Goal: Task Accomplishment & Management: Complete application form

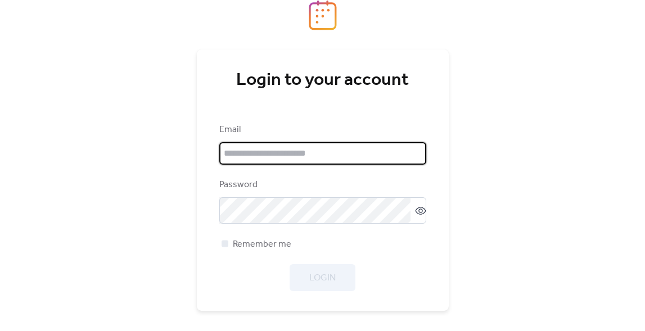
type input "**********"
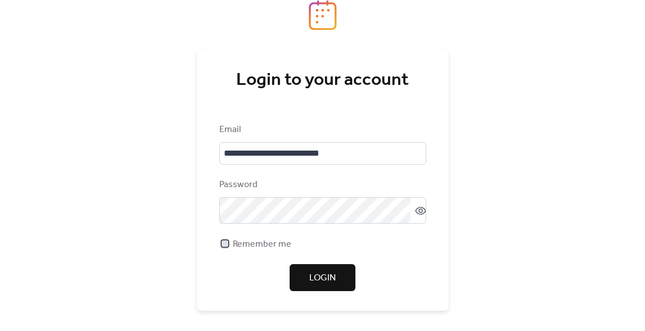
click at [284, 242] on span "Remember me" at bounding box center [262, 244] width 58 height 13
click at [334, 291] on button "Login" at bounding box center [322, 277] width 66 height 27
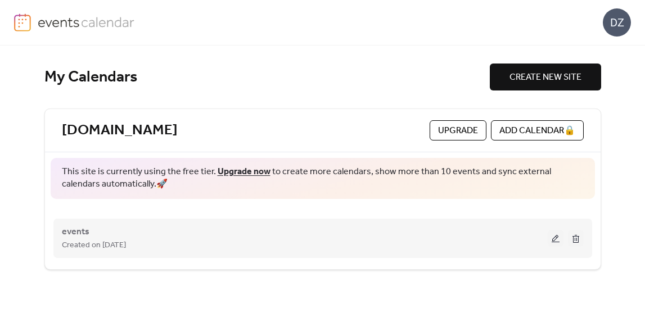
click at [550, 240] on button at bounding box center [555, 238] width 16 height 17
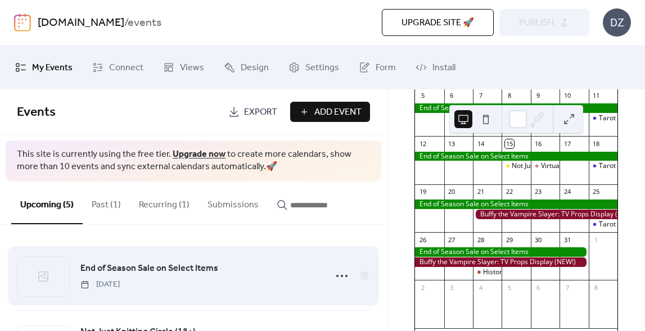
scroll to position [96, 0]
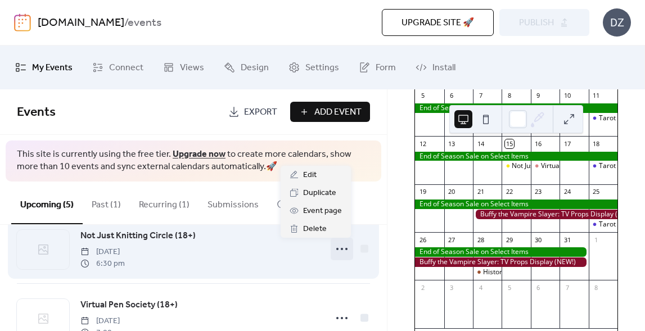
click at [338, 247] on icon at bounding box center [342, 249] width 18 height 18
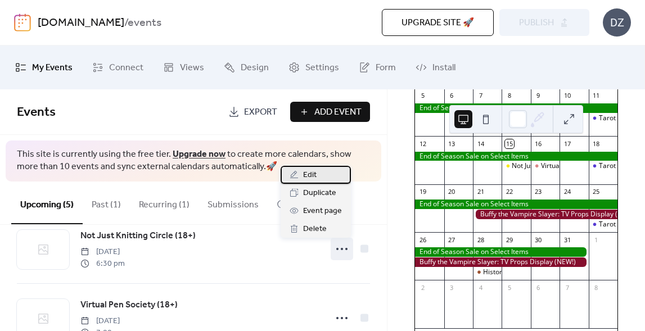
click at [325, 175] on div "Edit" at bounding box center [315, 175] width 70 height 18
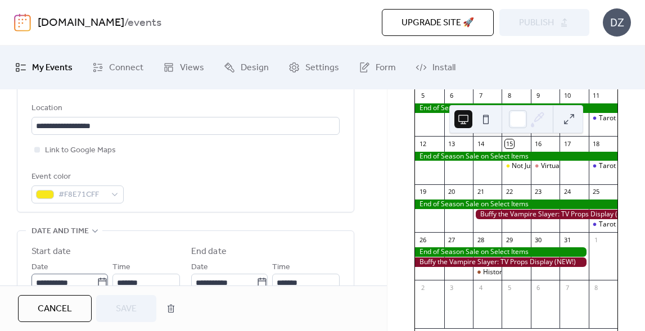
scroll to position [242, 0]
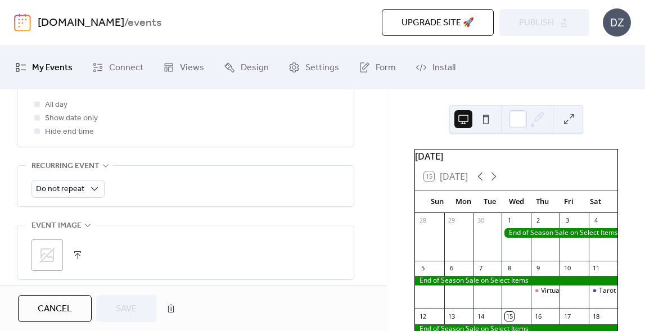
scroll to position [471, 0]
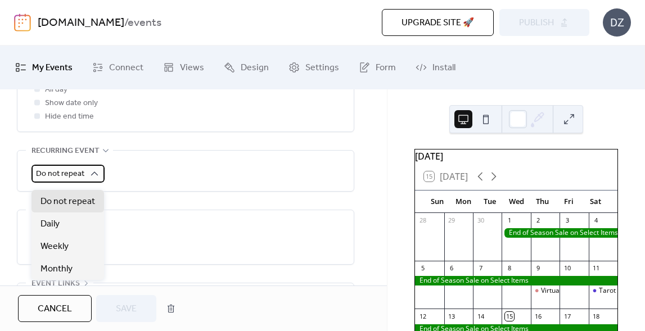
click at [84, 183] on div "Do not repeat" at bounding box center [67, 174] width 73 height 18
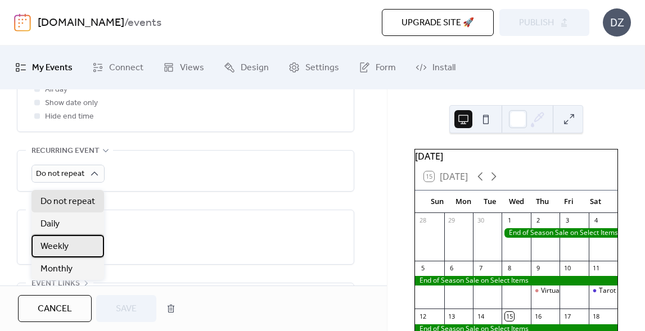
click at [82, 244] on div "Weekly" at bounding box center [67, 246] width 73 height 22
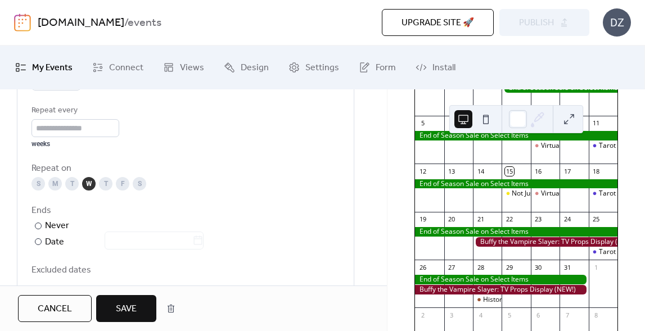
scroll to position [545, 0]
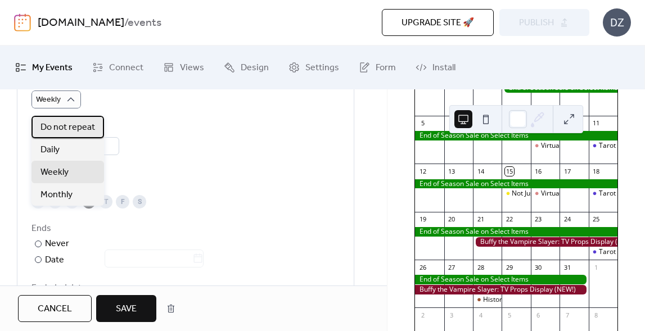
click at [67, 128] on span "Do not repeat" at bounding box center [67, 127] width 55 height 13
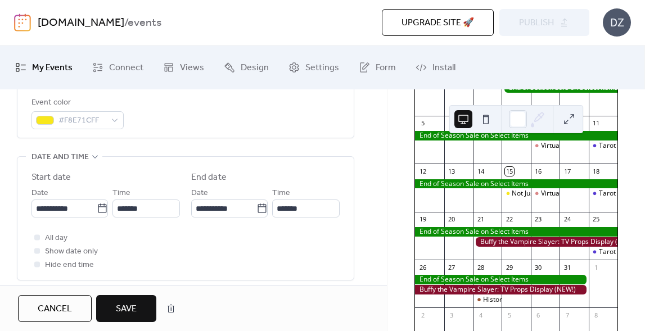
scroll to position [329, 0]
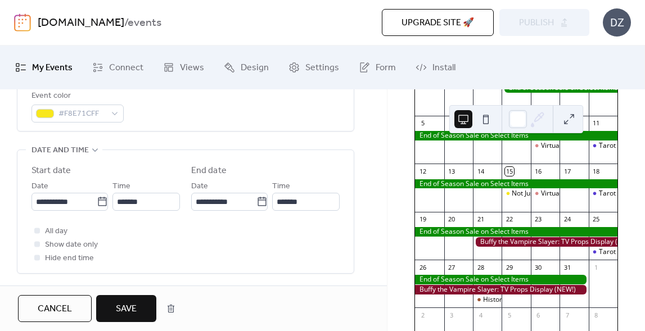
click at [63, 305] on span "Cancel" at bounding box center [55, 308] width 34 height 13
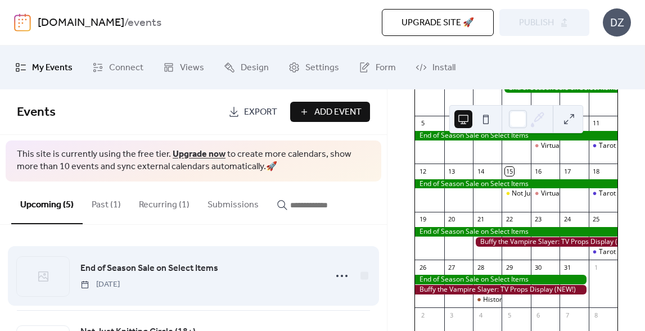
scroll to position [72, 0]
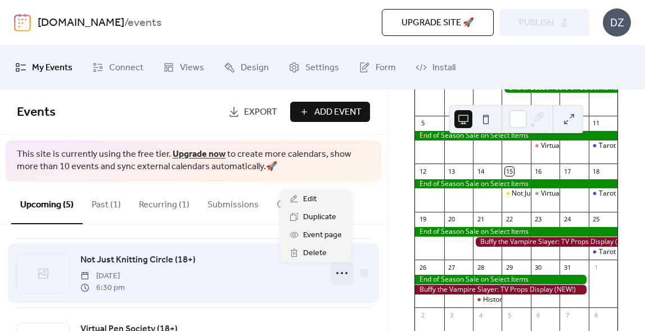
click at [340, 278] on icon at bounding box center [342, 273] width 18 height 18
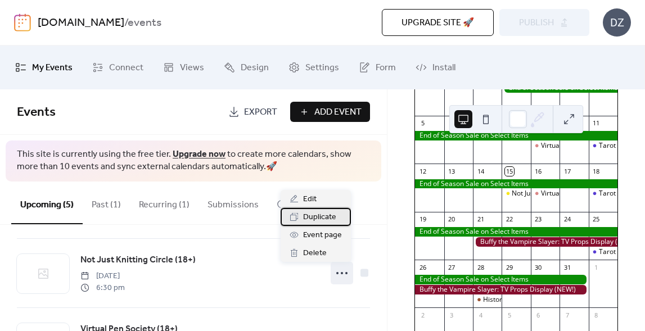
click at [316, 215] on span "Duplicate" at bounding box center [319, 217] width 33 height 13
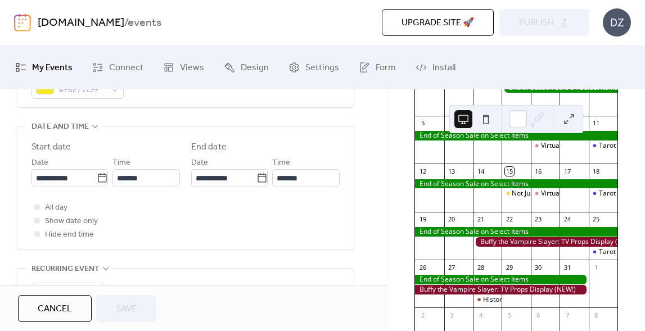
scroll to position [354, 0]
click at [104, 184] on label "**********" at bounding box center [69, 177] width 76 height 18
click at [97, 184] on input "**********" at bounding box center [63, 177] width 65 height 18
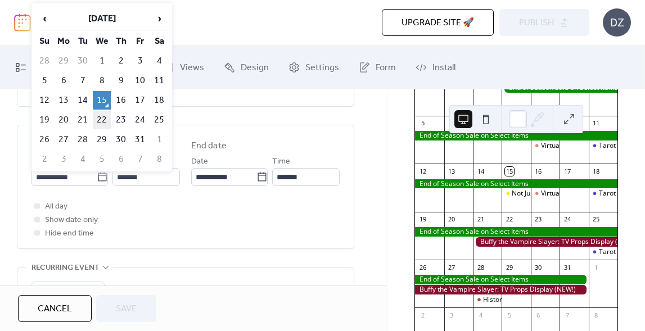
click at [106, 114] on td "22" at bounding box center [102, 120] width 18 height 19
type input "**********"
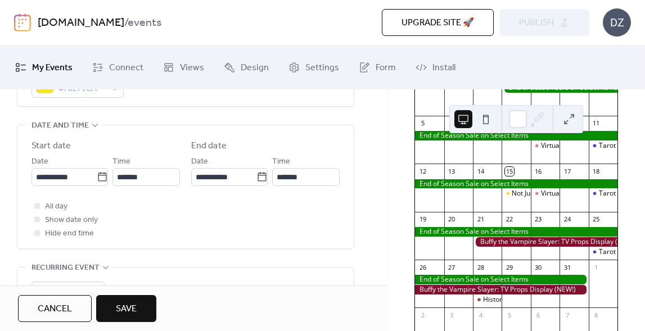
click at [141, 307] on button "Save" at bounding box center [126, 308] width 60 height 27
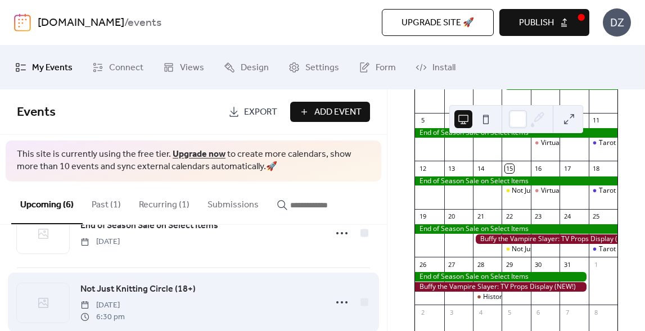
scroll to position [21, 0]
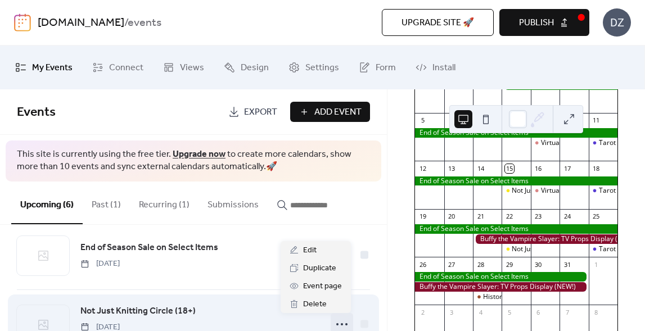
click at [338, 320] on icon at bounding box center [342, 324] width 18 height 18
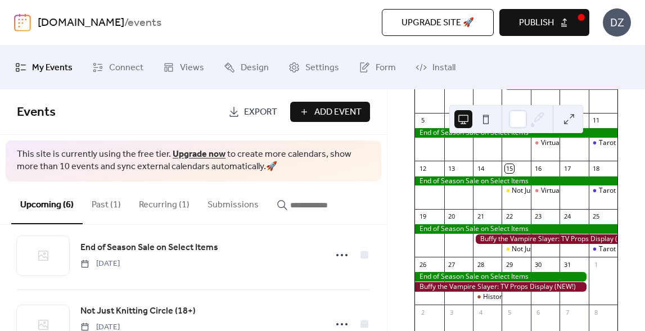
click at [396, 261] on div "[DATE] 15 [DATE] Sun Mon Tue Wed Thu Fri Sat 28 29 30 1 2 3 4 5 6 7 8 9 Virtual…" at bounding box center [515, 210] width 257 height 242
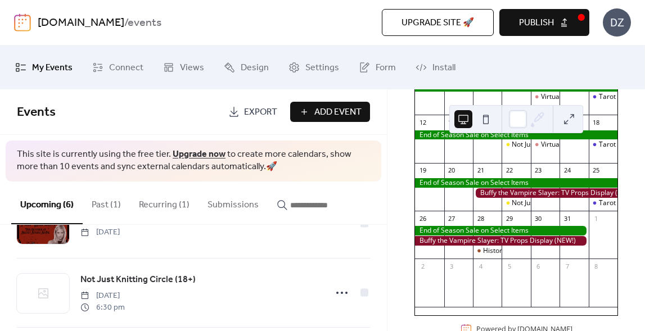
scroll to position [306, 0]
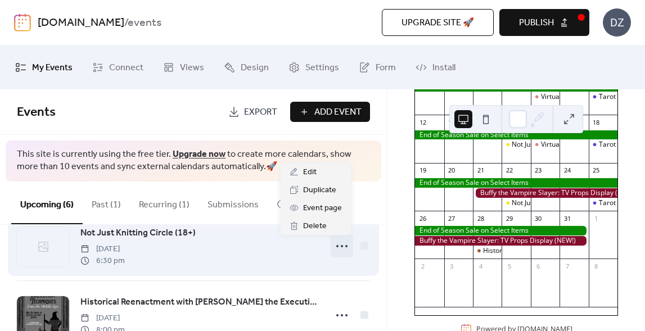
click at [341, 246] on circle at bounding box center [342, 246] width 2 height 2
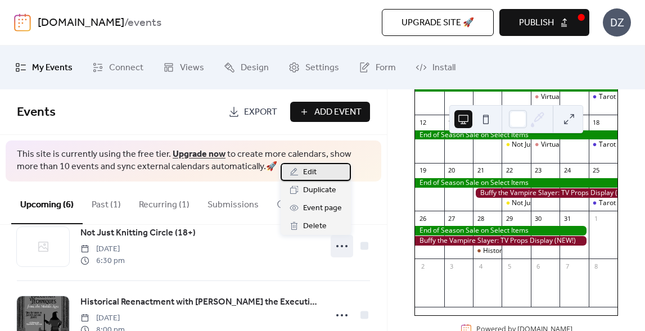
click at [331, 171] on div "Edit" at bounding box center [315, 172] width 70 height 18
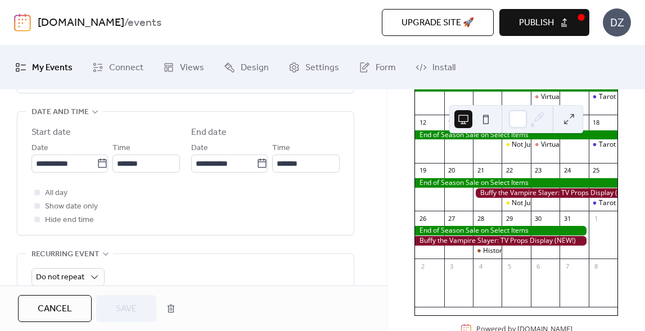
scroll to position [410, 0]
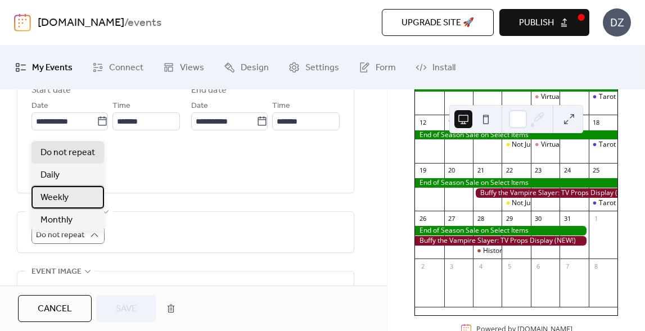
click at [77, 197] on div "Weekly" at bounding box center [67, 197] width 73 height 22
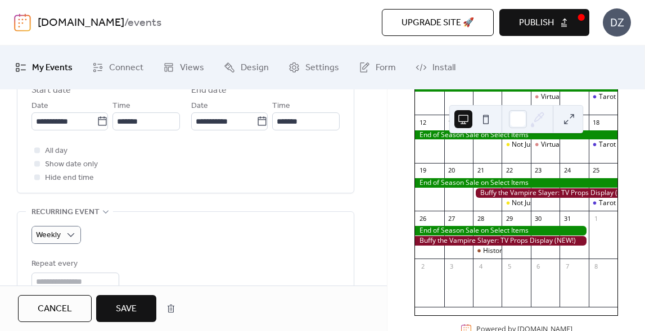
scroll to position [0, 0]
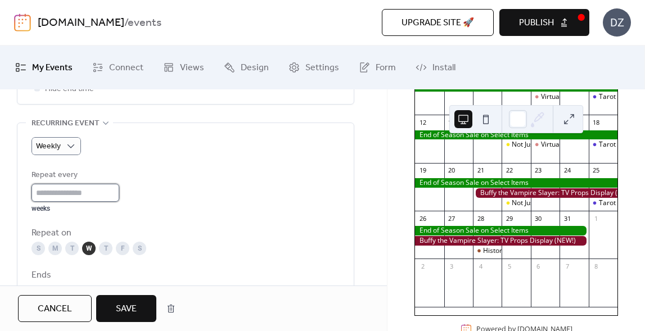
click at [113, 191] on input "*" at bounding box center [75, 193] width 88 height 18
click at [119, 200] on input "*" at bounding box center [75, 193] width 88 height 18
type input "*"
click at [252, 201] on div "Repeat every * weeks" at bounding box center [185, 191] width 308 height 44
click at [151, 314] on button "Save" at bounding box center [126, 308] width 60 height 27
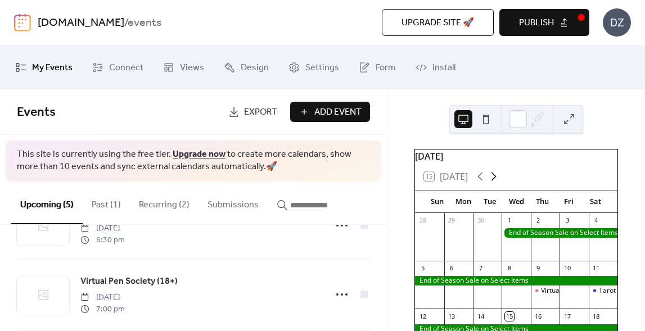
click at [493, 183] on icon at bounding box center [493, 176] width 13 height 13
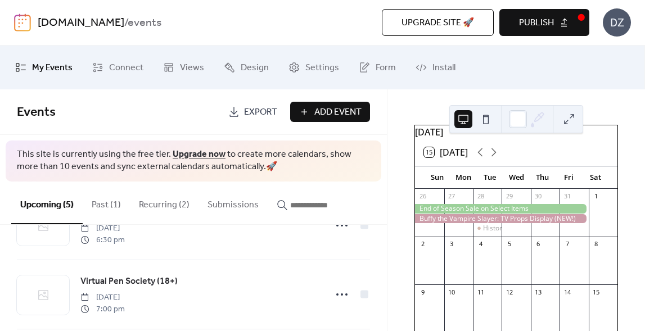
scroll to position [15, 0]
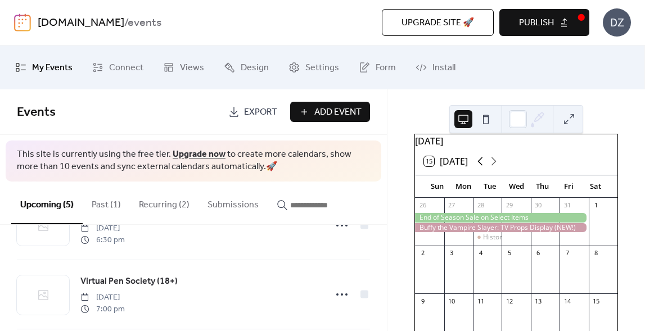
click at [481, 166] on icon at bounding box center [480, 161] width 5 height 8
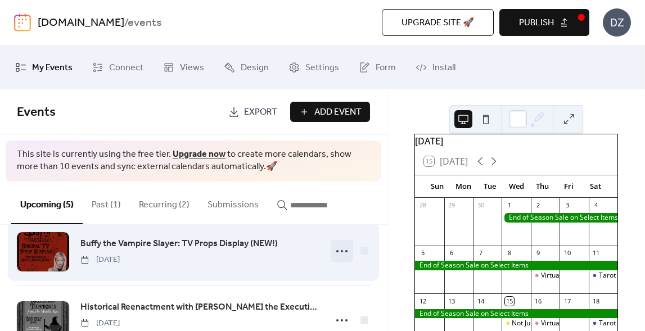
scroll to position [233, 0]
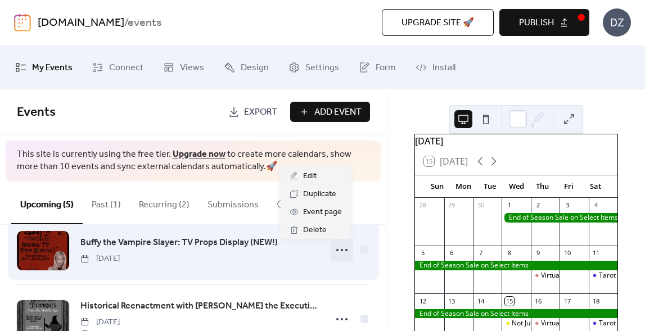
click at [341, 254] on icon at bounding box center [342, 250] width 18 height 18
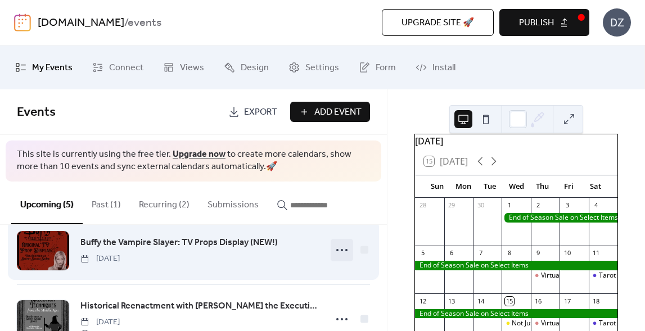
click at [341, 253] on icon at bounding box center [342, 250] width 18 height 18
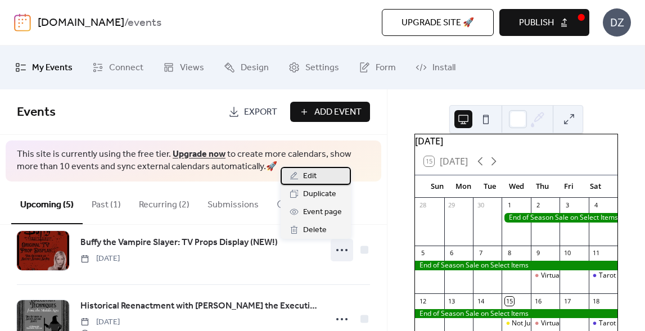
click at [319, 182] on div "Edit" at bounding box center [315, 176] width 70 height 18
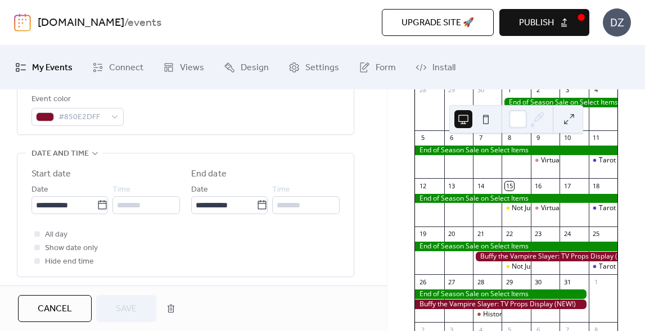
scroll to position [315, 0]
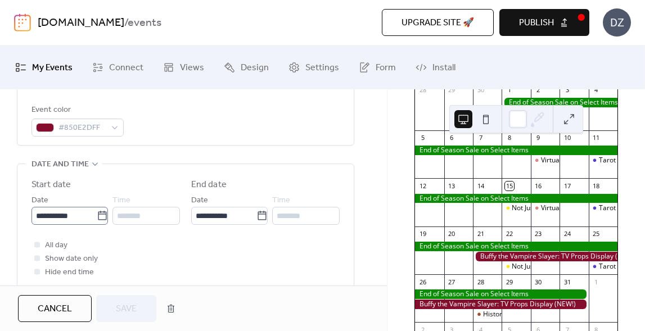
click at [99, 219] on icon at bounding box center [102, 215] width 11 height 11
click at [97, 219] on input "**********" at bounding box center [63, 216] width 65 height 18
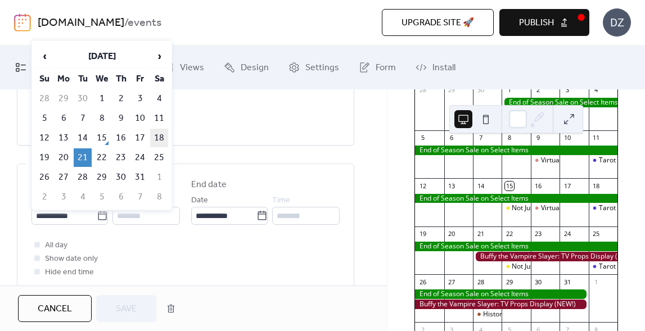
click at [160, 137] on td "18" at bounding box center [159, 138] width 18 height 19
type input "**********"
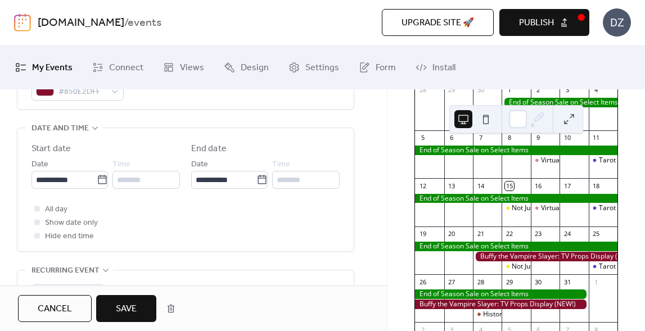
scroll to position [358, 0]
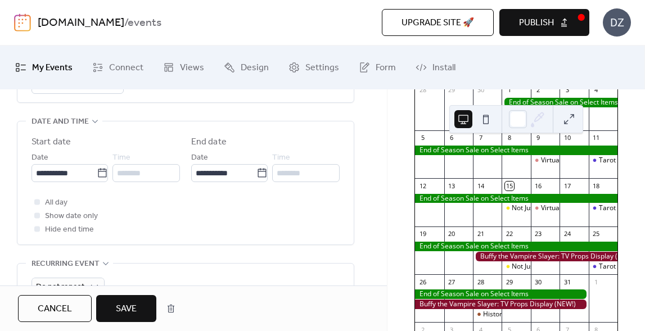
click at [138, 305] on button "Save" at bounding box center [126, 308] width 60 height 27
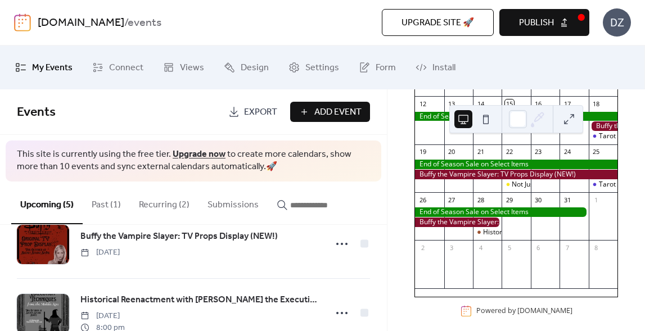
scroll to position [241, 0]
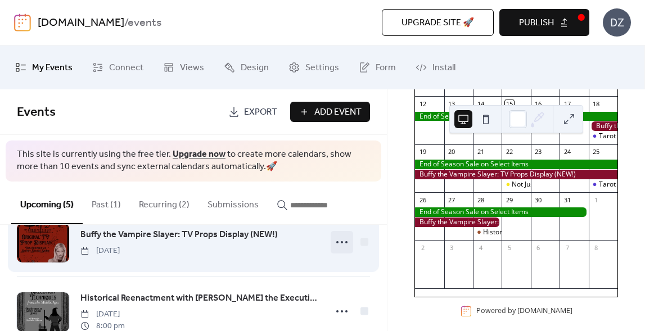
click at [340, 243] on icon at bounding box center [342, 242] width 18 height 18
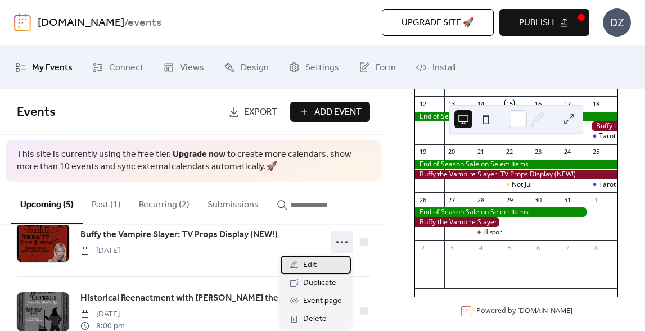
click at [325, 270] on div "Edit" at bounding box center [315, 265] width 70 height 18
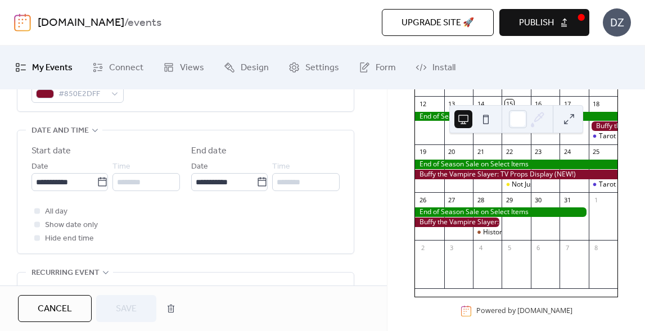
scroll to position [366, 0]
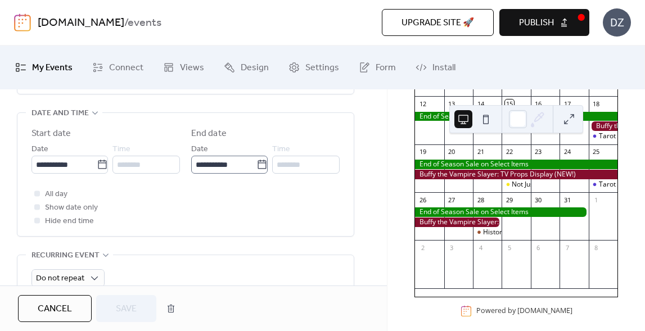
click at [259, 167] on icon at bounding box center [261, 164] width 11 height 11
click at [256, 167] on input "**********" at bounding box center [223, 165] width 65 height 18
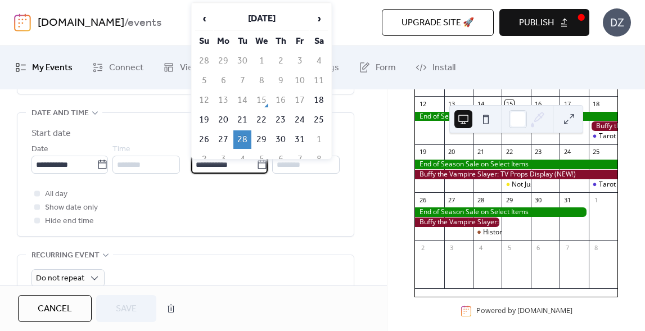
click at [259, 167] on icon at bounding box center [261, 164] width 11 height 11
click at [256, 167] on input "**********" at bounding box center [223, 165] width 65 height 18
click at [317, 143] on td "1" at bounding box center [319, 141] width 18 height 19
type input "**********"
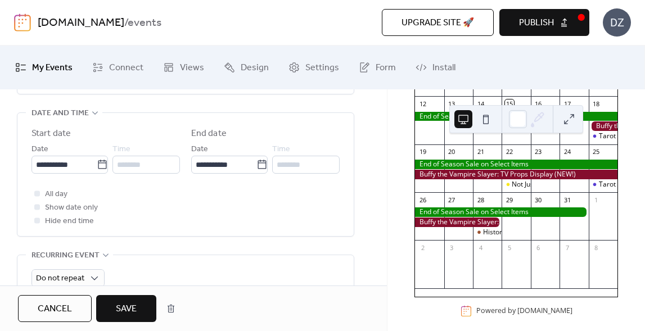
click at [137, 310] on span "Save" at bounding box center [126, 308] width 21 height 13
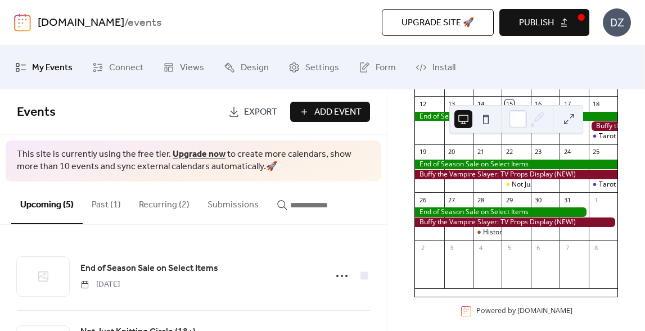
click at [558, 15] on button "Publish" at bounding box center [544, 22] width 90 height 27
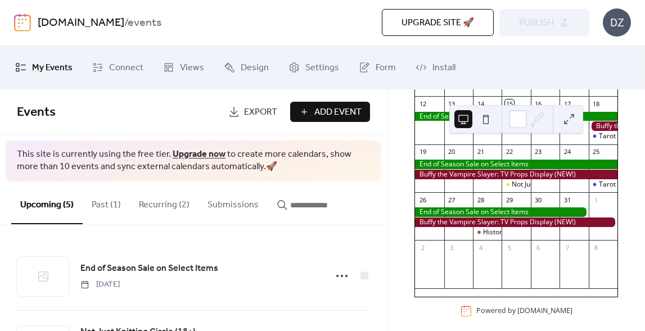
click at [453, 179] on div at bounding box center [516, 175] width 202 height 10
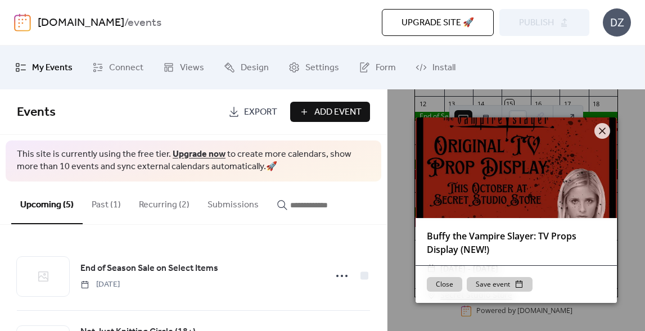
click at [595, 140] on div at bounding box center [515, 167] width 201 height 101
click at [600, 134] on icon at bounding box center [601, 130] width 13 height 13
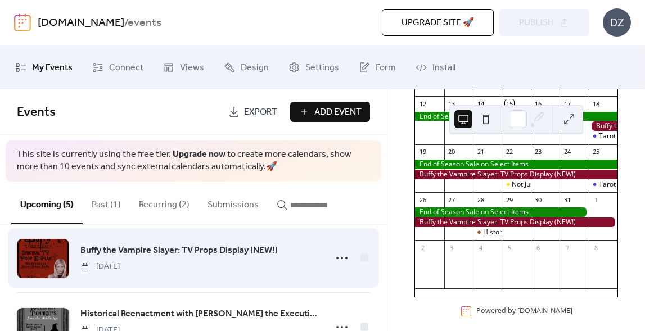
scroll to position [227, 0]
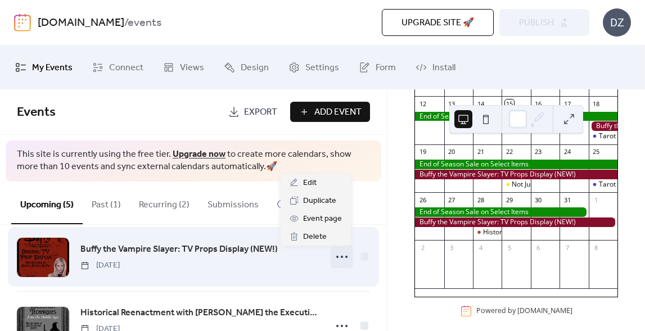
click at [334, 251] on icon at bounding box center [342, 257] width 18 height 18
click at [337, 257] on icon at bounding box center [342, 257] width 18 height 18
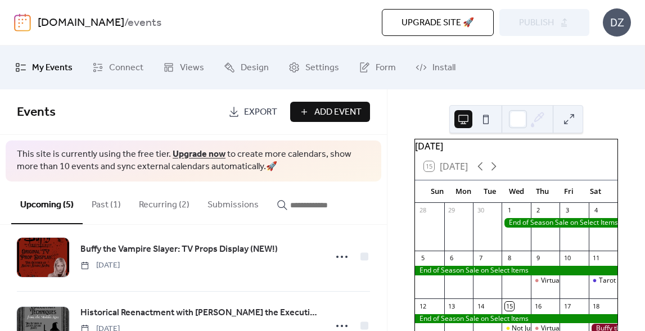
scroll to position [0, 0]
